Goal: Task Accomplishment & Management: Manage account settings

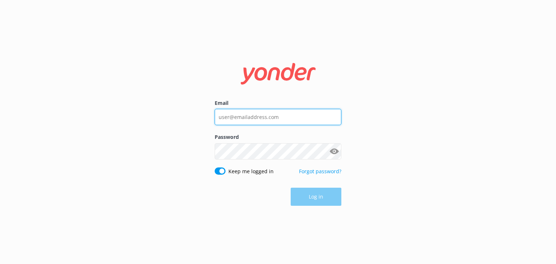
type input "[EMAIL_ADDRESS][DOMAIN_NAME]"
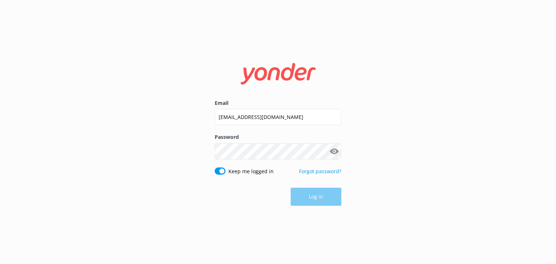
click at [317, 201] on div "Log in" at bounding box center [278, 197] width 127 height 18
click at [333, 201] on button "Log in" at bounding box center [316, 197] width 51 height 18
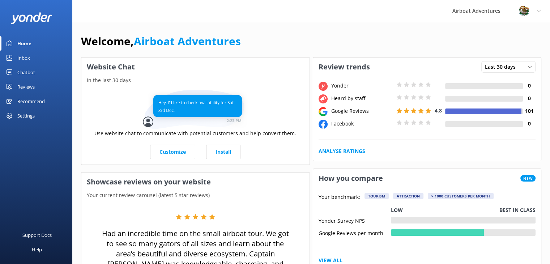
click at [238, 9] on div "Airboat Adventures Profile Settings Logout" at bounding box center [275, 11] width 550 height 22
click at [38, 83] on link "Reviews" at bounding box center [36, 87] width 72 height 14
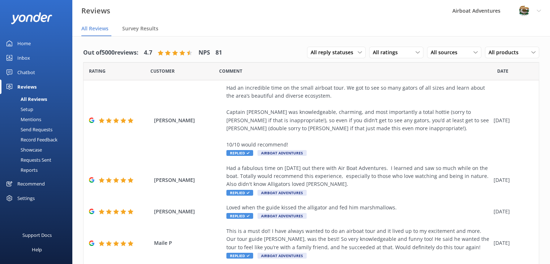
click at [457, 9] on div "Airboat Adventures" at bounding box center [477, 11] width 66 height 22
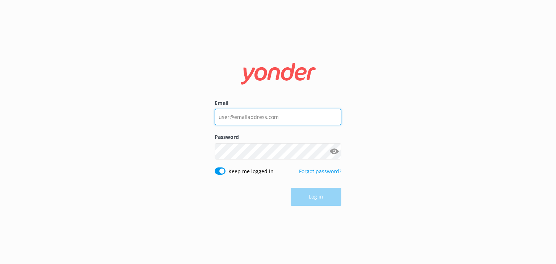
type input "[EMAIL_ADDRESS][DOMAIN_NAME]"
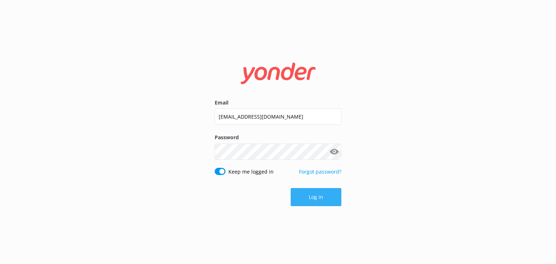
click at [319, 192] on div "Log in" at bounding box center [278, 197] width 127 height 18
click at [302, 200] on button "Log in" at bounding box center [316, 197] width 51 height 18
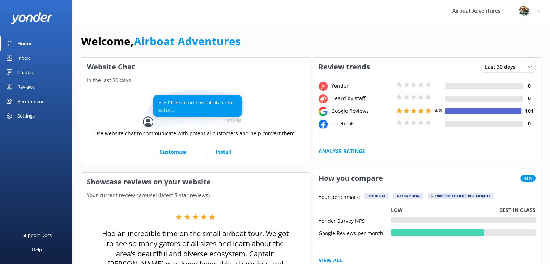
click at [22, 83] on div "Reviews" at bounding box center [25, 87] width 17 height 14
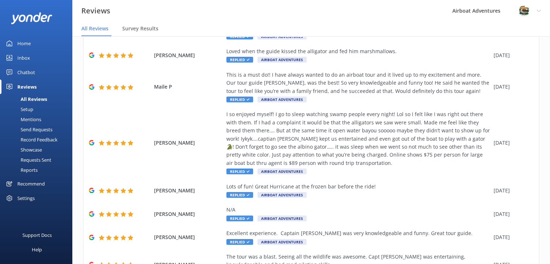
scroll to position [229, 0]
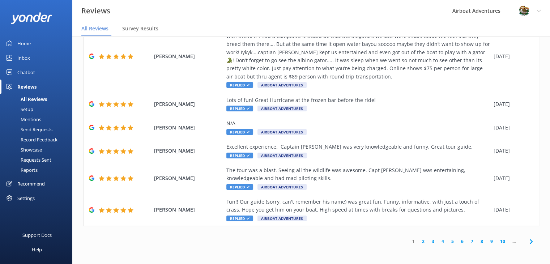
click at [420, 241] on link "2" at bounding box center [424, 241] width 10 height 7
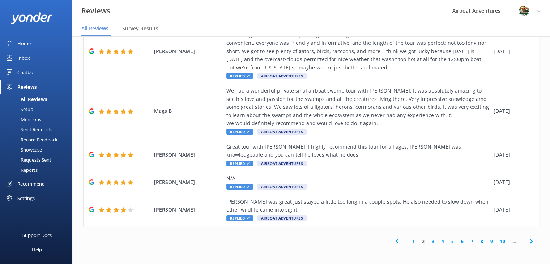
scroll to position [220, 0]
click at [431, 243] on link "3" at bounding box center [433, 241] width 10 height 7
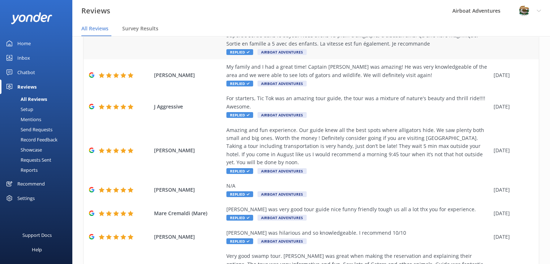
scroll to position [180, 0]
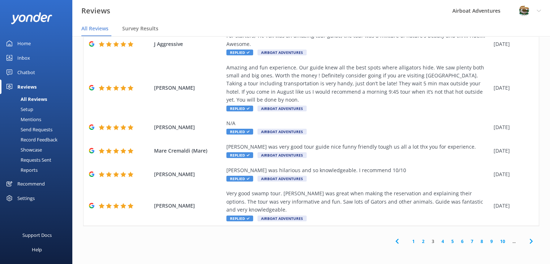
click at [440, 243] on link "4" at bounding box center [443, 241] width 10 height 7
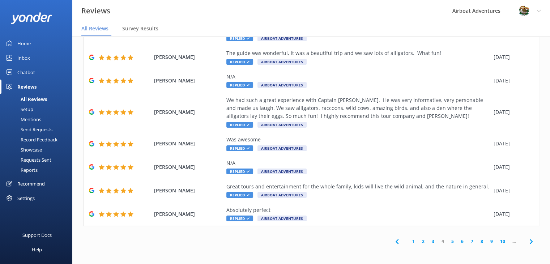
scroll to position [107, 0]
click at [428, 242] on link "3" at bounding box center [433, 241] width 10 height 7
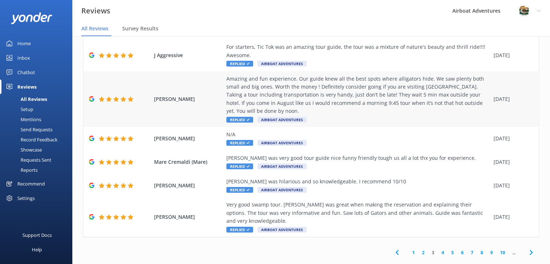
scroll to position [180, 0]
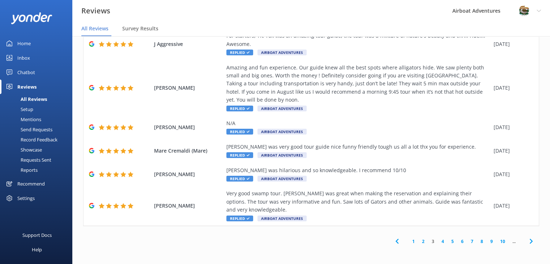
click at [419, 243] on link "2" at bounding box center [424, 241] width 10 height 7
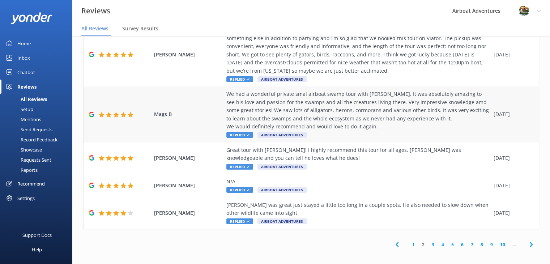
scroll to position [220, 0]
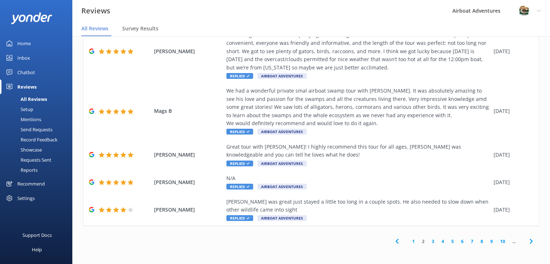
click at [409, 241] on link "1" at bounding box center [414, 241] width 10 height 7
